Goal: Task Accomplishment & Management: Manage account settings

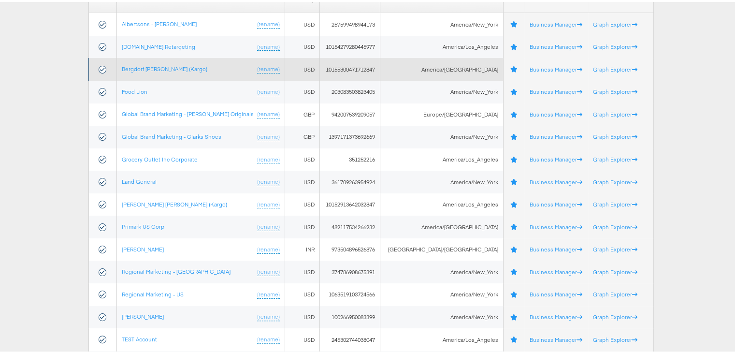
scroll to position [147, 0]
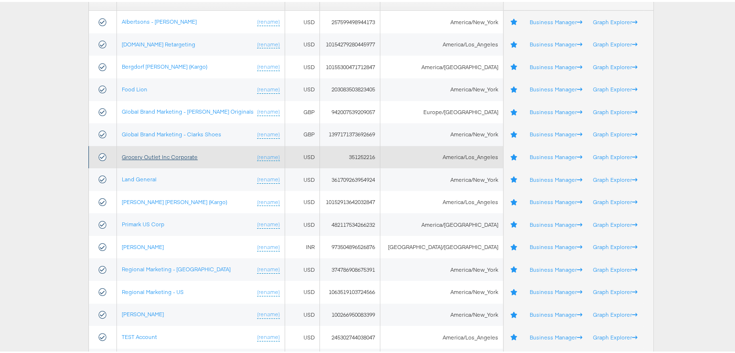
click at [139, 155] on link "Grocery Outlet Inc Corporate" at bounding box center [160, 154] width 76 height 7
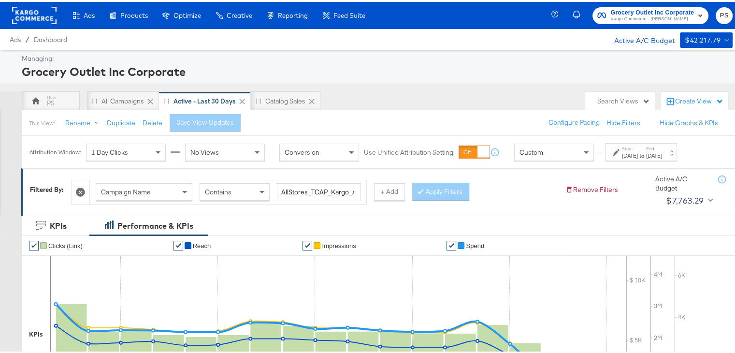
click at [638, 149] on label "Start:" at bounding box center [630, 147] width 16 height 6
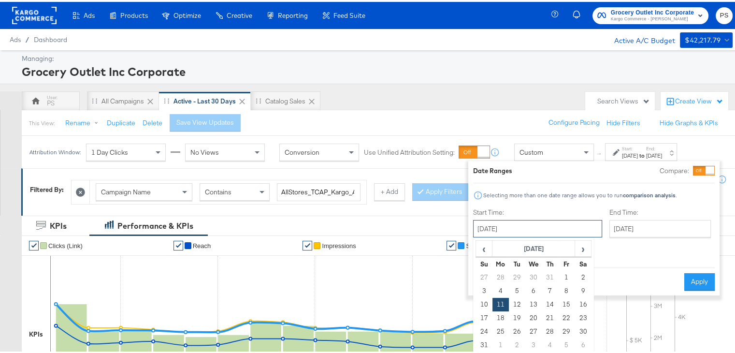
click at [529, 218] on input "[DATE]" at bounding box center [537, 226] width 129 height 17
click at [581, 242] on span "›" at bounding box center [583, 246] width 15 height 14
click at [502, 269] on td "1" at bounding box center [500, 276] width 16 height 14
type input "[DATE]"
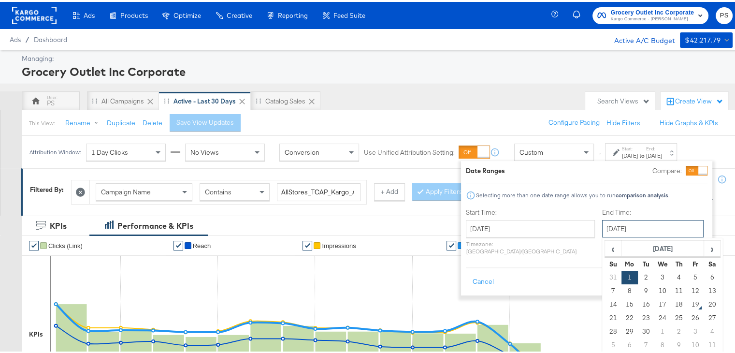
click at [628, 226] on input "[DATE]" at bounding box center [652, 226] width 101 height 17
click at [671, 300] on td "18" at bounding box center [679, 303] width 16 height 14
type input "[DATE]"
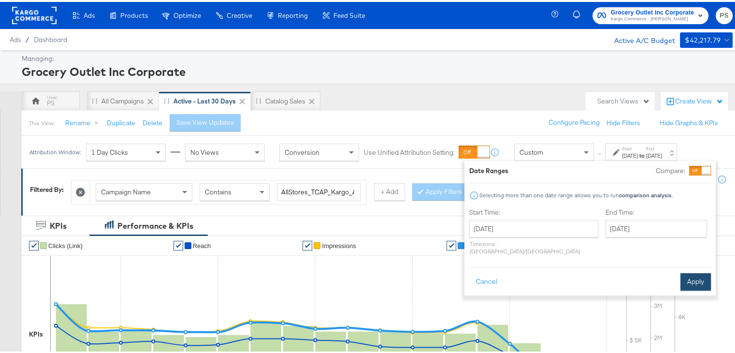
click at [694, 275] on button "Apply" at bounding box center [695, 279] width 30 height 17
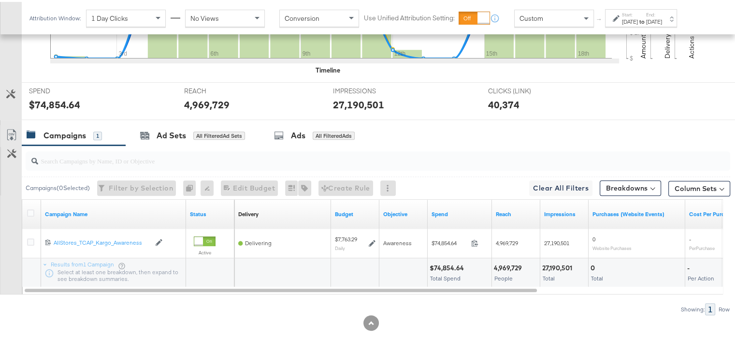
scroll to position [344, 0]
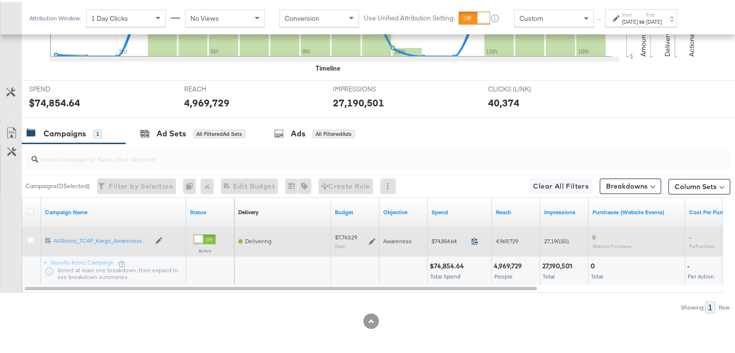
click at [472, 238] on icon at bounding box center [474, 238] width 7 height 7
click at [371, 238] on icon at bounding box center [372, 239] width 7 height 7
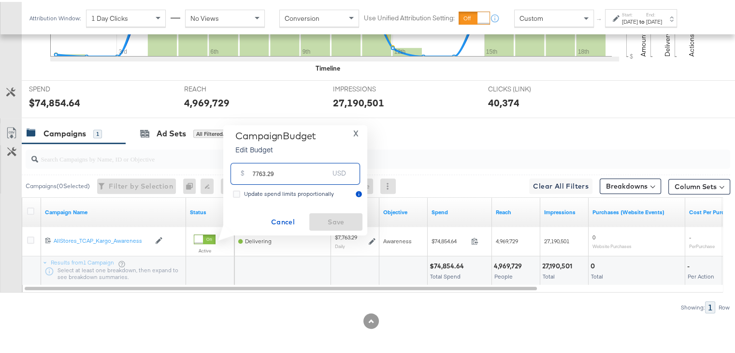
click at [290, 171] on input "7763.29" at bounding box center [291, 168] width 76 height 21
paste input "$7,762.11"
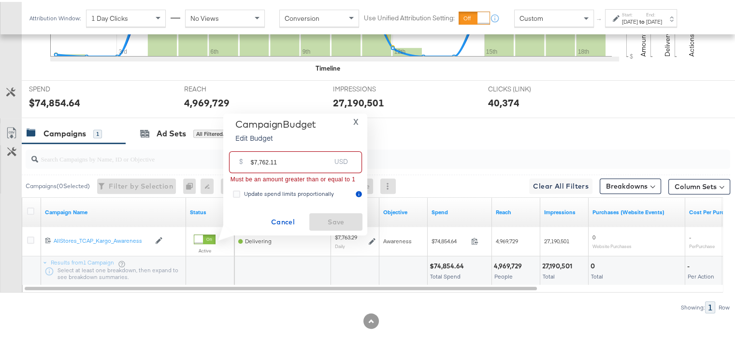
click at [254, 161] on input "$7,762.11" at bounding box center [291, 156] width 80 height 21
click at [236, 190] on icon at bounding box center [236, 191] width 7 height 7
click at [0, 0] on input "Update spend limits proportionally" at bounding box center [0, 0] width 0 height 0
click at [286, 161] on input "7,762.11" at bounding box center [291, 156] width 80 height 21
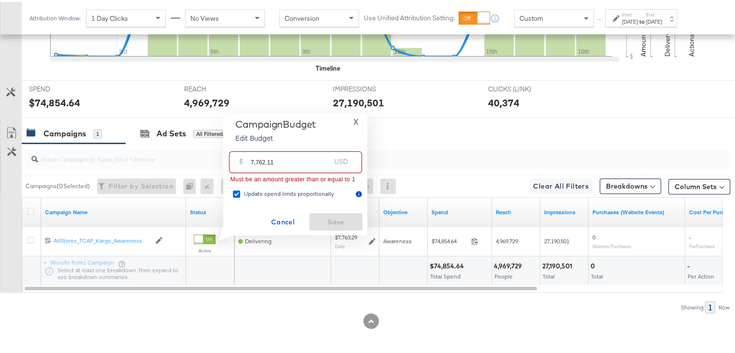
click at [237, 193] on icon at bounding box center [236, 191] width 7 height 7
click at [0, 0] on input "Update spend limits proportionally" at bounding box center [0, 0] width 0 height 0
click at [283, 162] on input "7,762.11" at bounding box center [291, 156] width 80 height 21
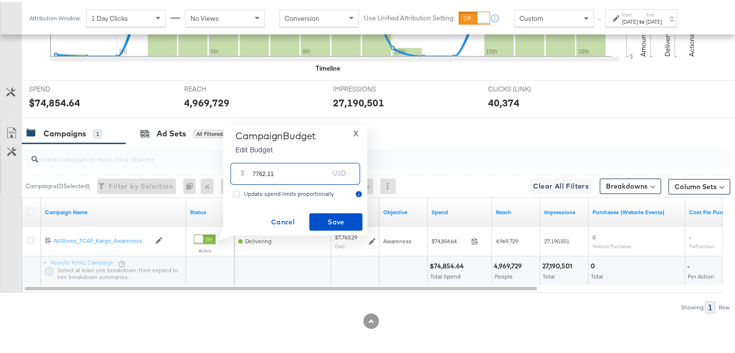
type input "7762.11"
click at [323, 221] on span "Save" at bounding box center [335, 220] width 45 height 12
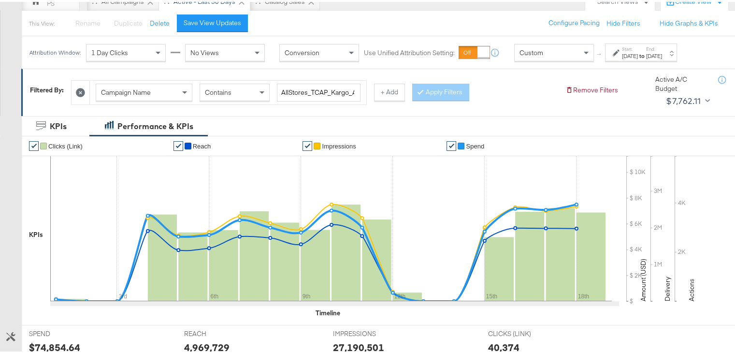
scroll to position [0, 0]
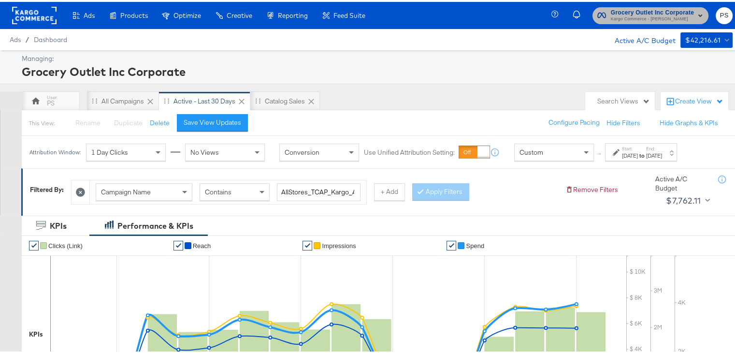
click at [611, 16] on span "Kargo Commerce - [PERSON_NAME]" at bounding box center [652, 18] width 83 height 8
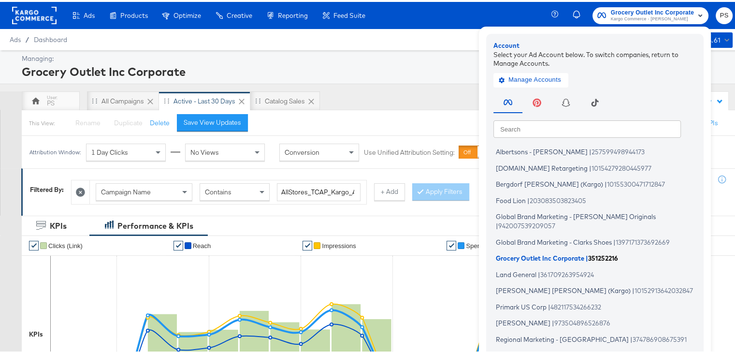
scroll to position [42, 0]
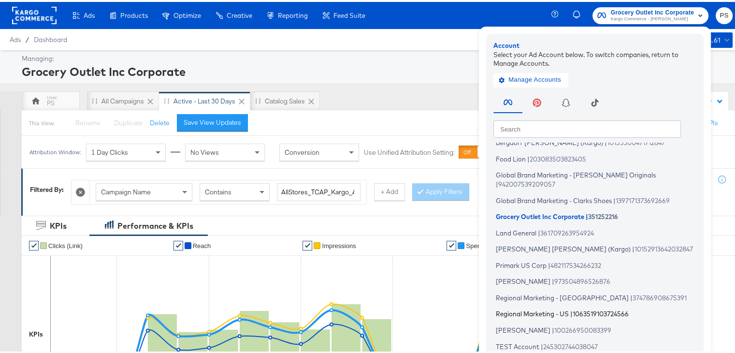
click at [514, 308] on span "Regional Marketing - US" at bounding box center [532, 312] width 73 height 8
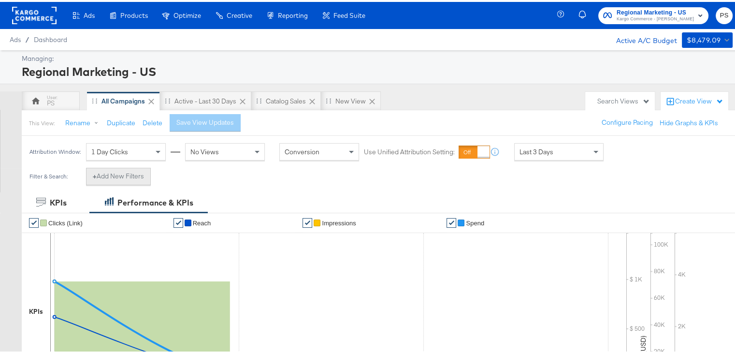
click at [118, 168] on button "+ Add New Filters" at bounding box center [118, 174] width 65 height 17
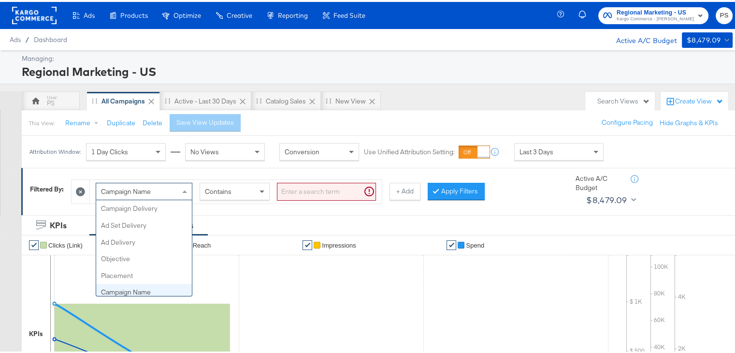
scroll to position [83, 0]
click at [154, 193] on div "Campaign Name" at bounding box center [144, 189] width 96 height 16
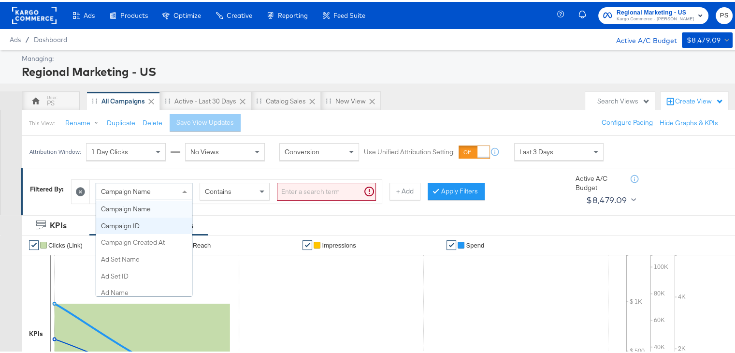
scroll to position [0, 0]
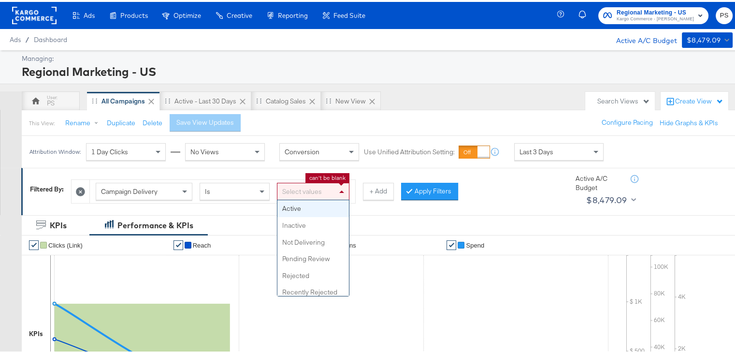
click at [291, 193] on div "Select values" at bounding box center [313, 189] width 72 height 16
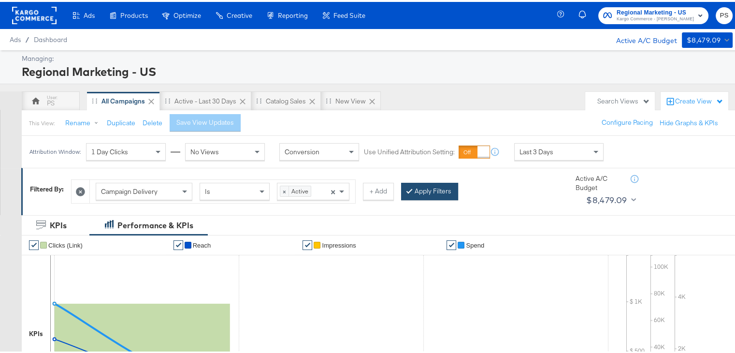
click at [439, 190] on button "Apply Filters" at bounding box center [429, 189] width 57 height 17
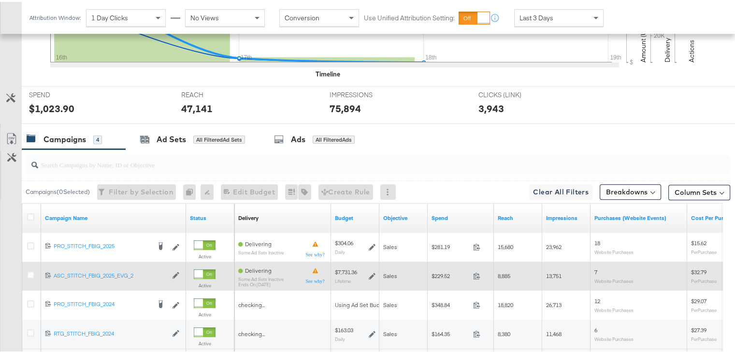
scroll to position [255, 0]
